Goal: Information Seeking & Learning: Learn about a topic

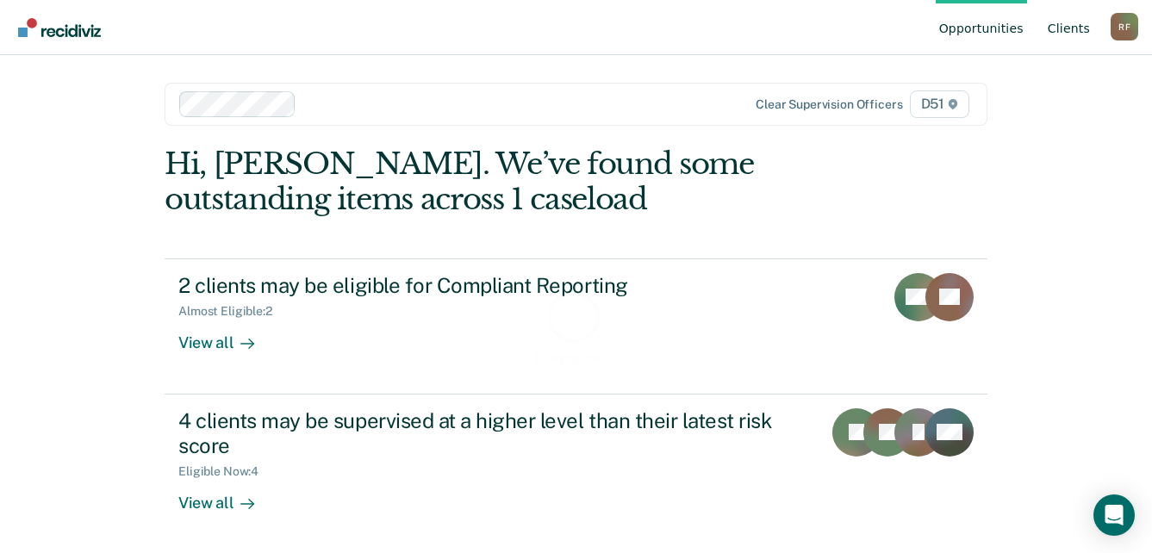
click at [1081, 33] on link "Client s" at bounding box center [1069, 27] width 49 height 55
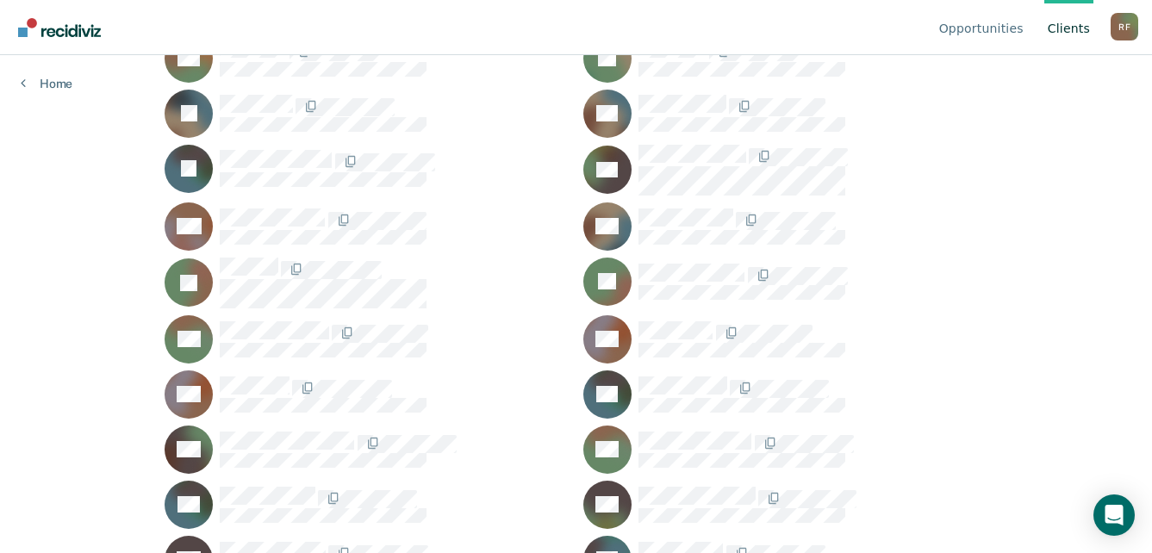
scroll to position [689, 0]
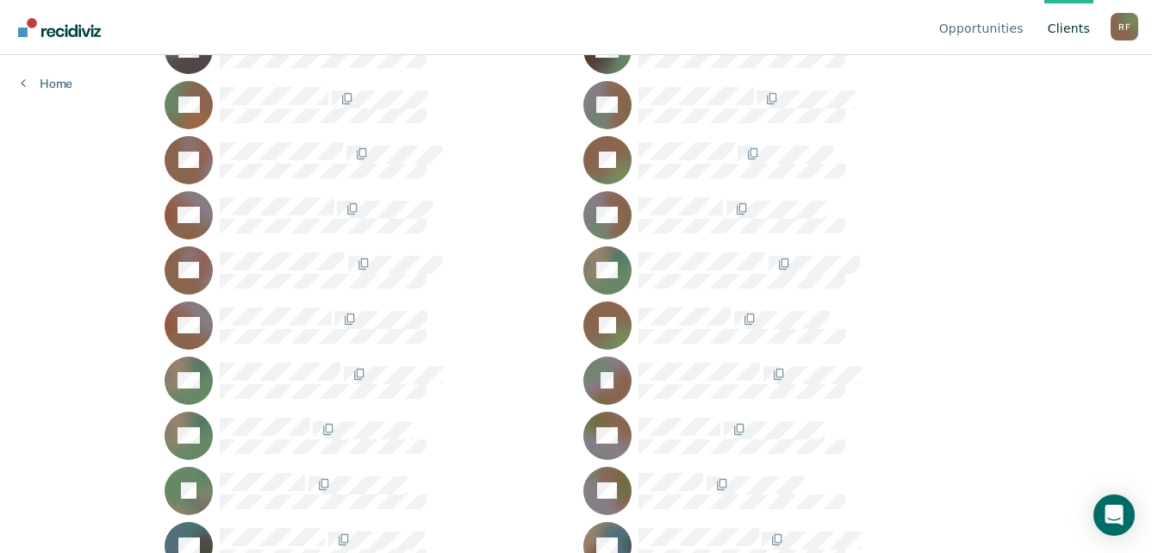
scroll to position [1982, 0]
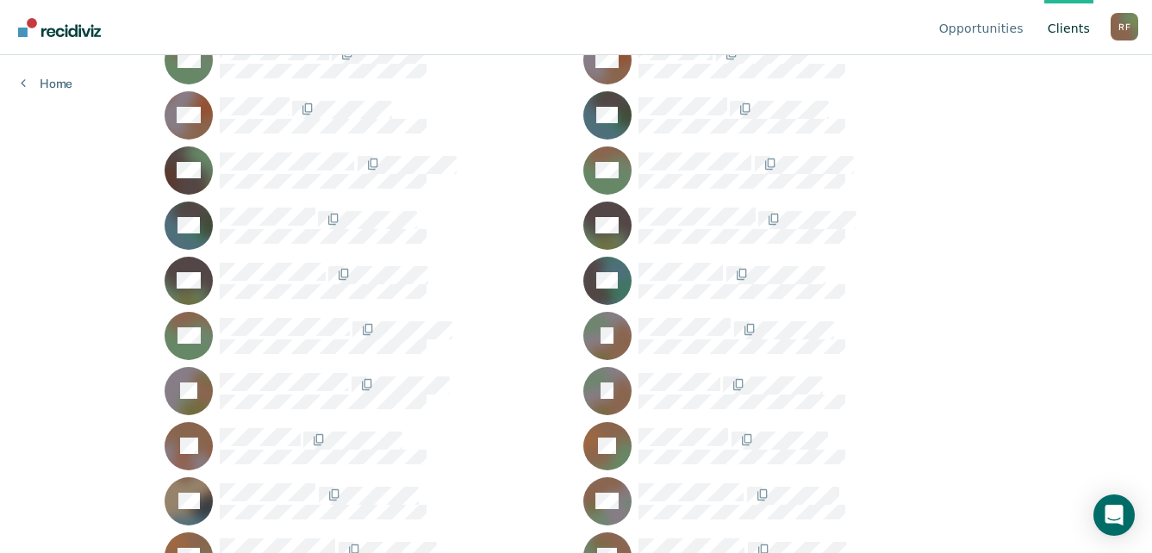
scroll to position [862, 0]
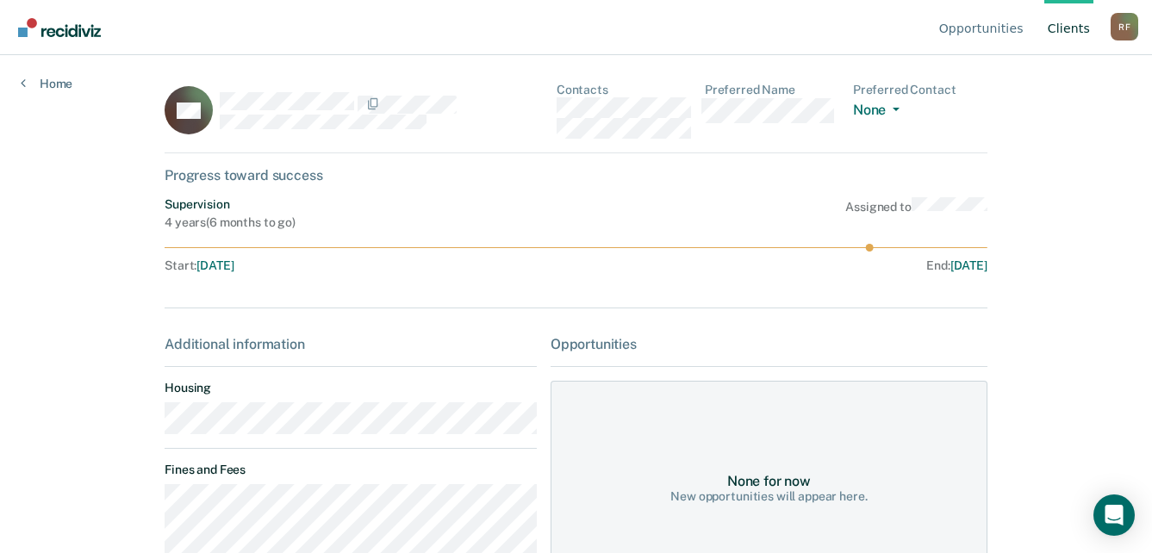
click at [159, 432] on main "CH Contacts Preferred Name Preferred Contact None Call Text Email None Progress…" at bounding box center [576, 283] width 864 height 457
click at [558, 115] on div "CH Contacts Preferred Name Preferred Contact None Call Text Email None" at bounding box center [576, 118] width 823 height 71
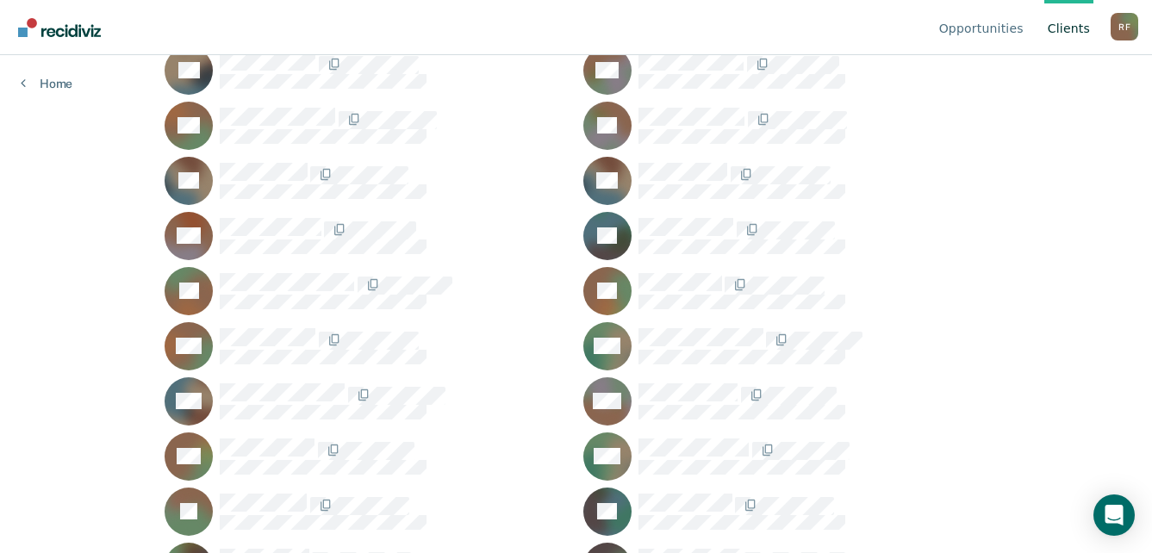
scroll to position [1120, 0]
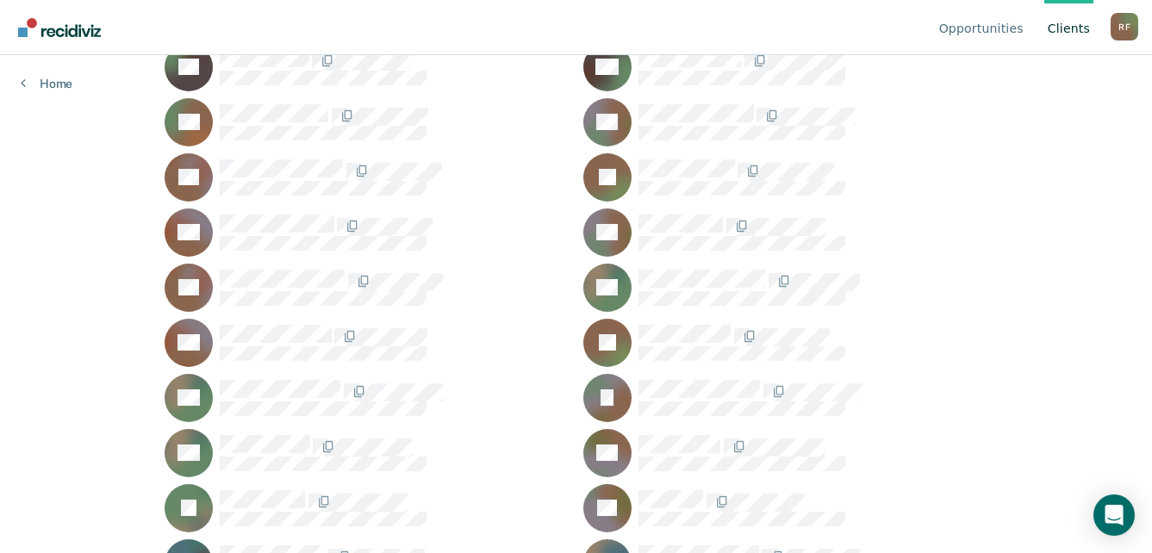
scroll to position [1896, 0]
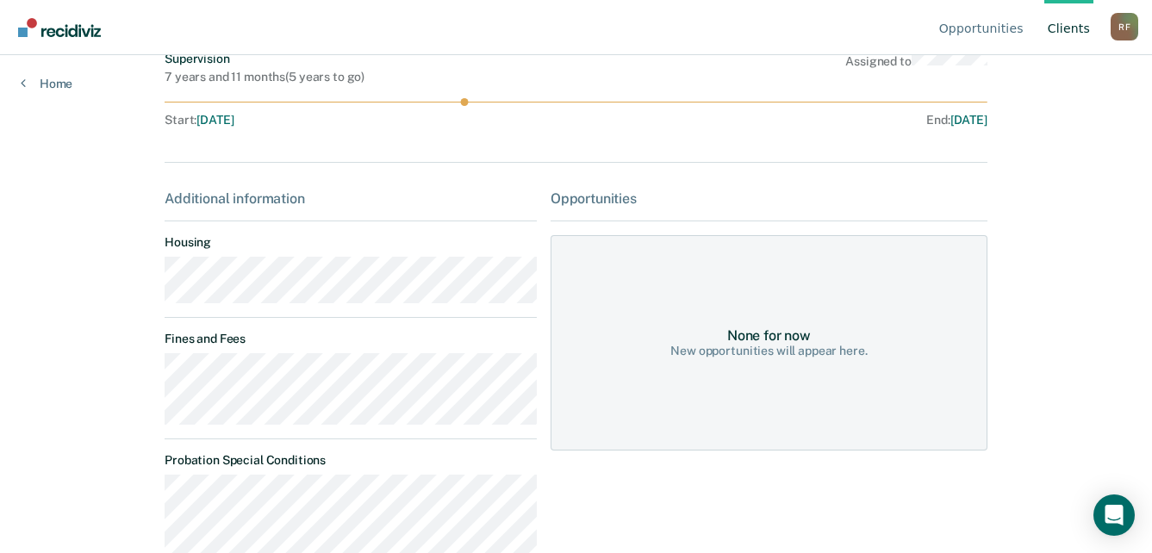
scroll to position [172, 0]
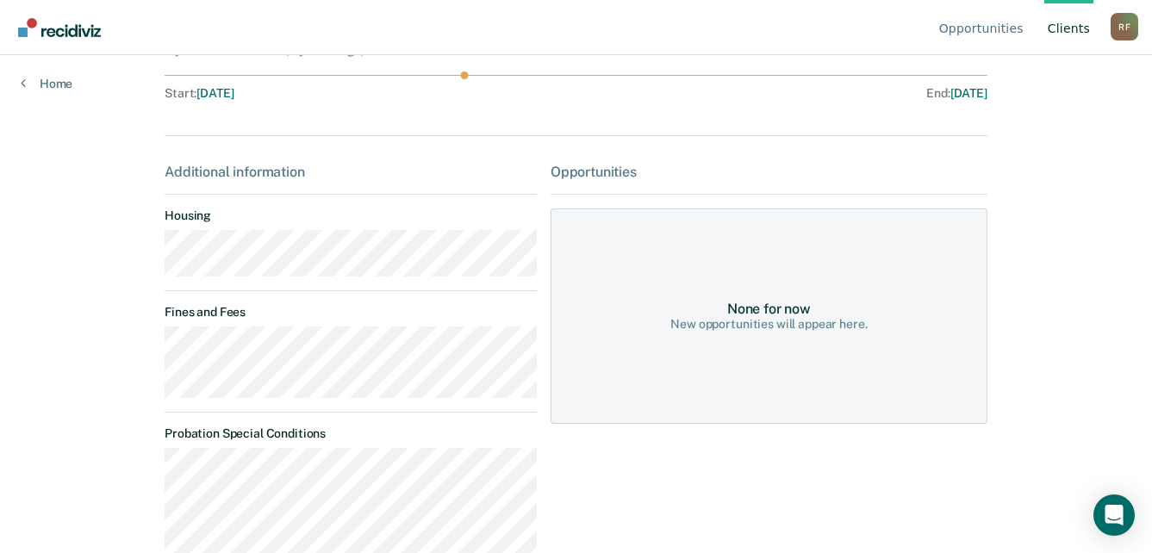
click at [159, 258] on main "TT Contacts Preferred Name Preferred Contact None Call Text Email None Progress…" at bounding box center [576, 111] width 864 height 457
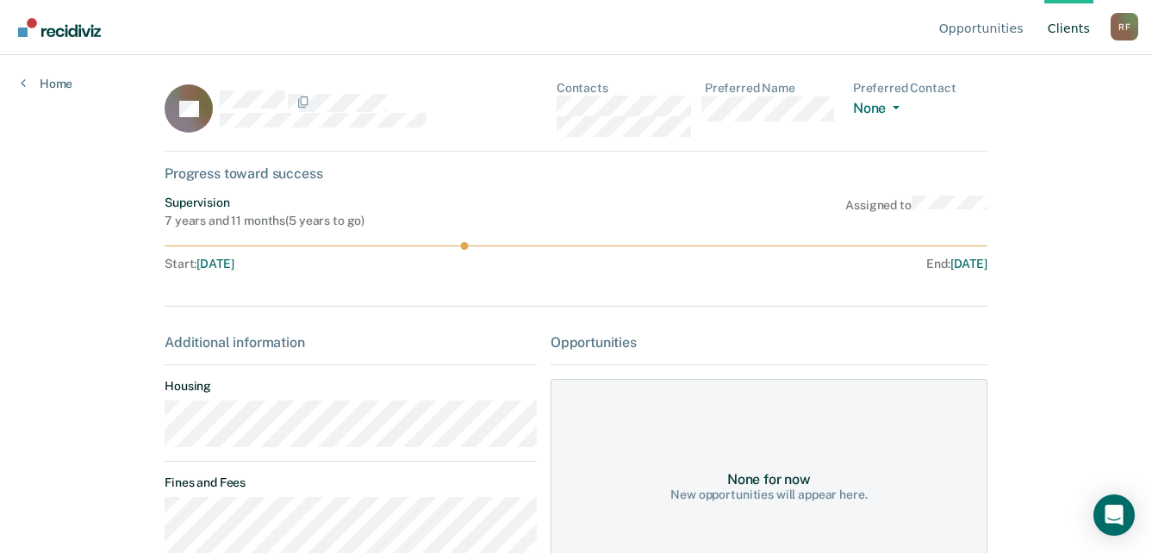
scroll to position [0, 0]
click at [560, 113] on div "TT Contacts Preferred Name Preferred Contact None Call Text Email None" at bounding box center [576, 118] width 823 height 71
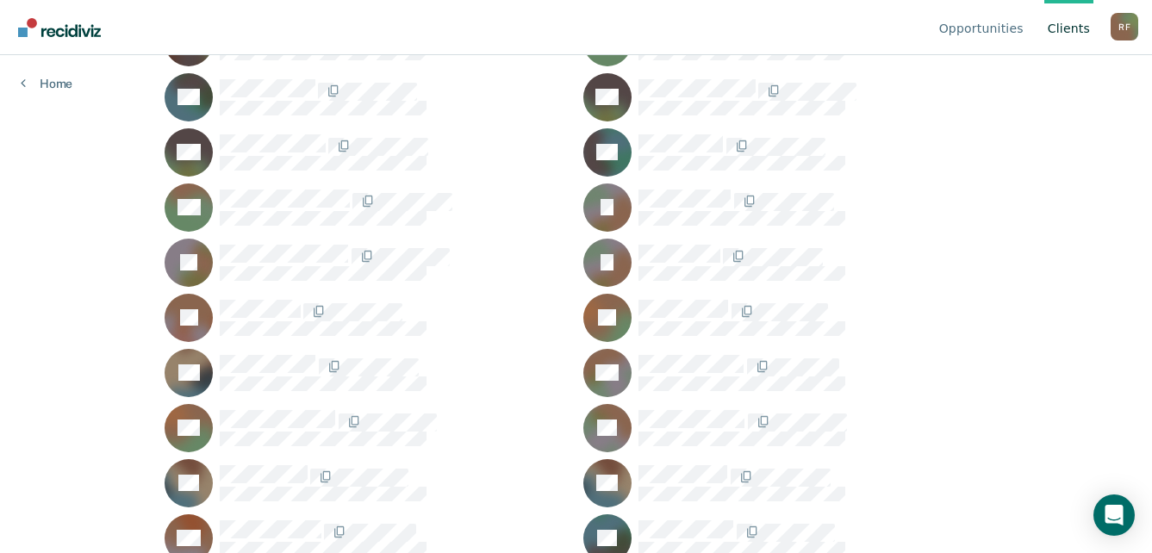
scroll to position [1034, 0]
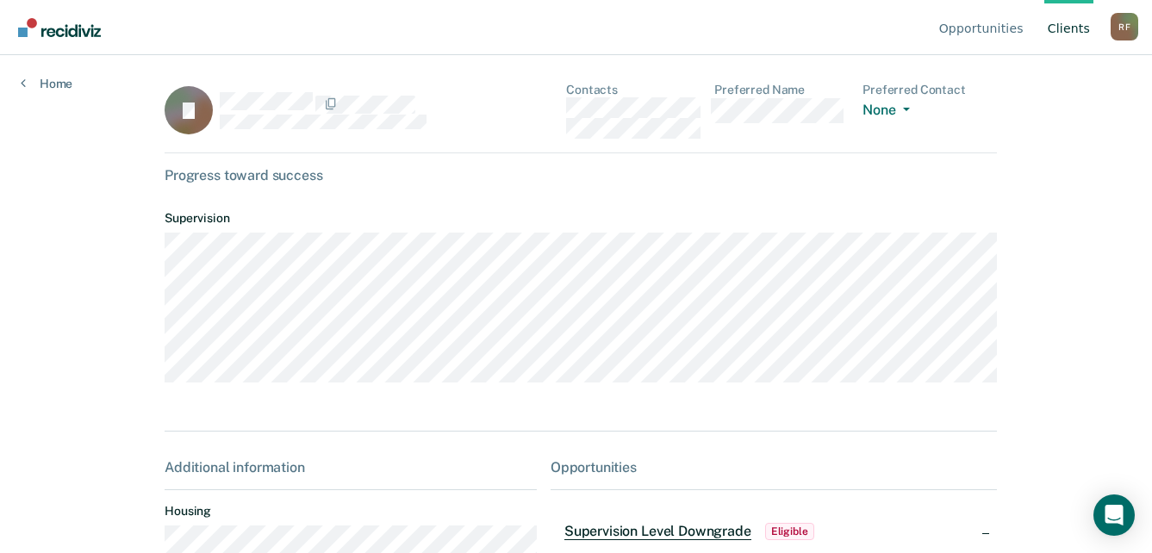
click at [560, 109] on div "JJ Contacts Preferred Name Preferred Contact None Call Text Email None" at bounding box center [581, 118] width 833 height 71
